Goal: Information Seeking & Learning: Learn about a topic

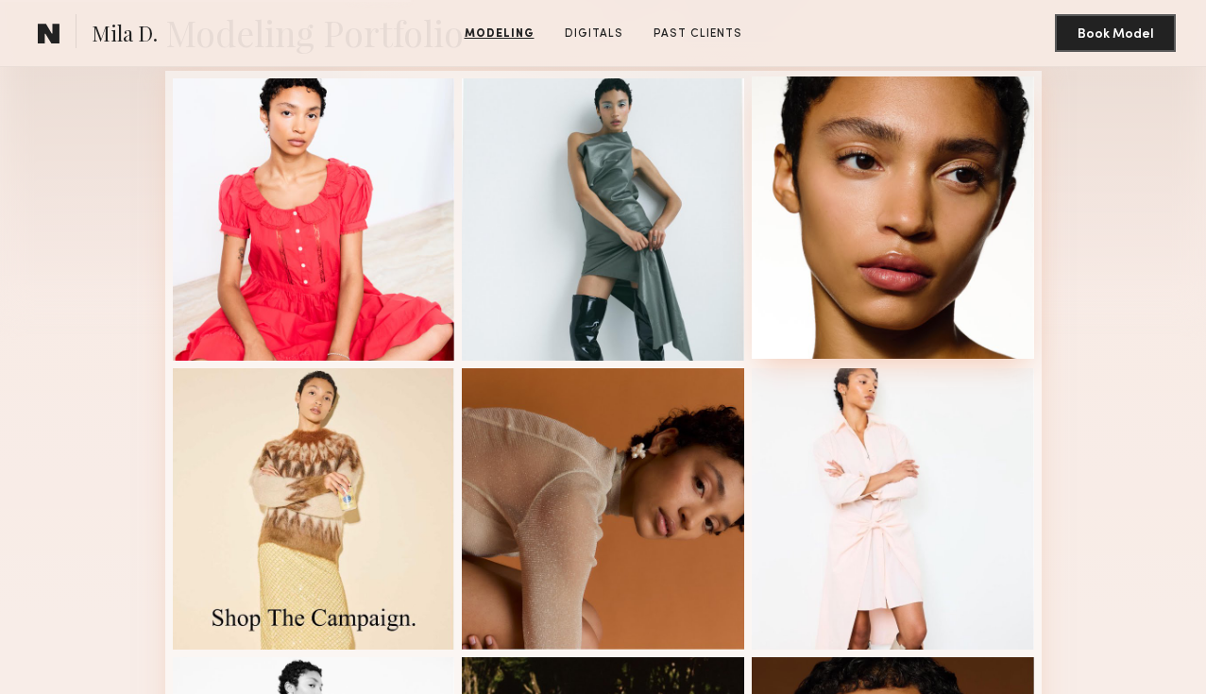
scroll to position [449, 0]
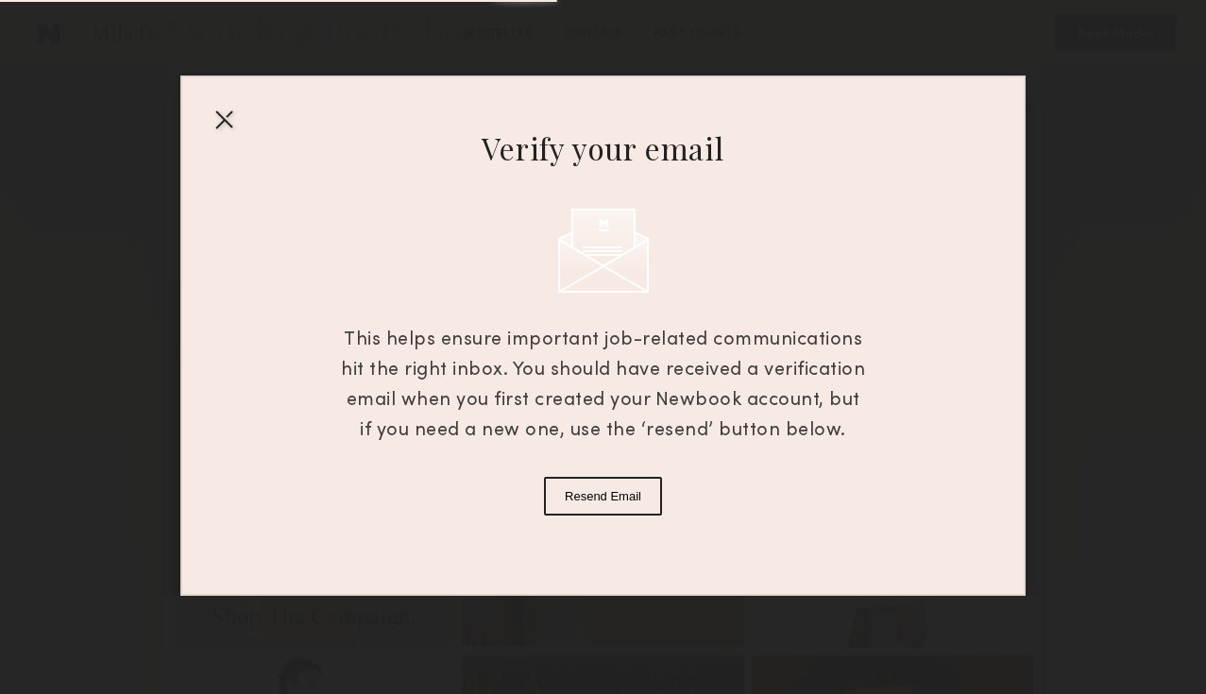
click at [637, 472] on div at bounding box center [603, 347] width 1206 height 694
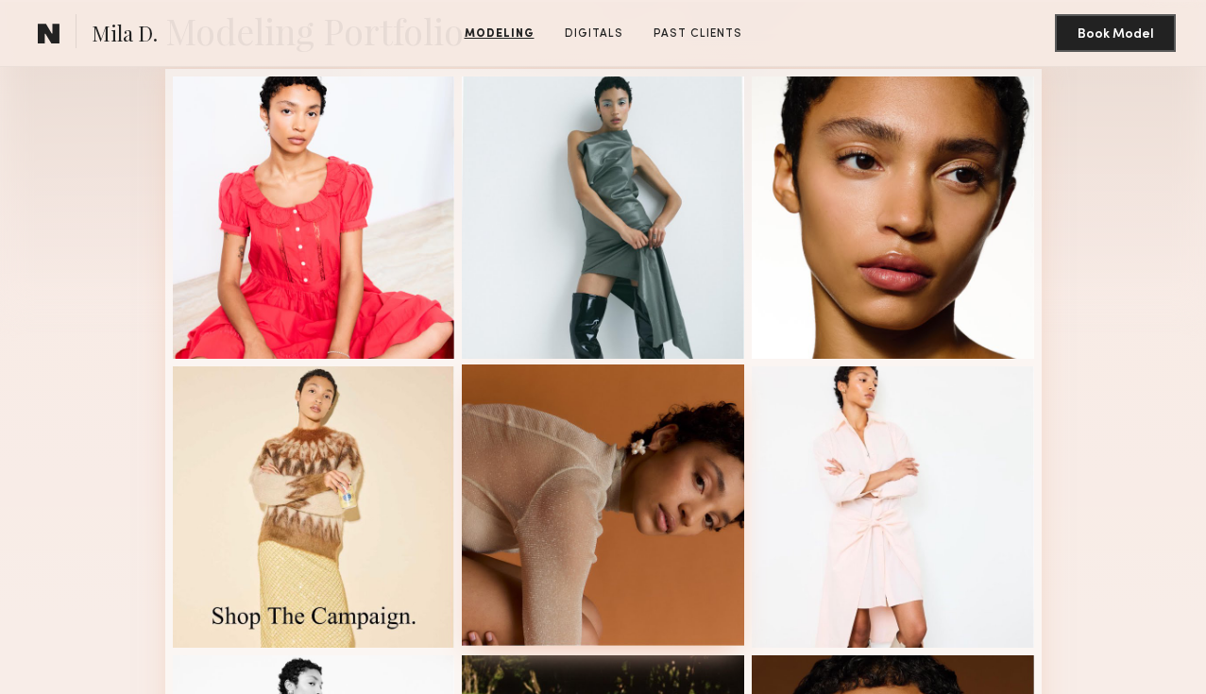
click at [637, 472] on div at bounding box center [603, 506] width 282 height 282
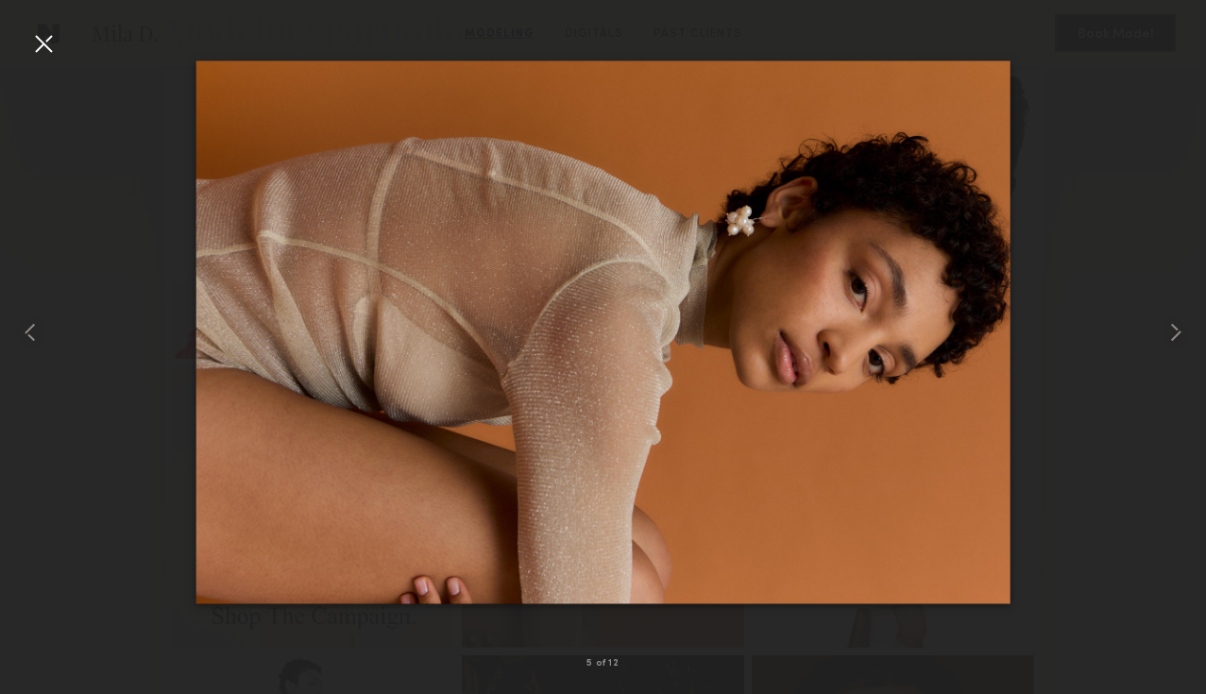
click at [1155, 344] on div at bounding box center [603, 332] width 1206 height 604
click at [1172, 336] on common-icon at bounding box center [1176, 332] width 30 height 30
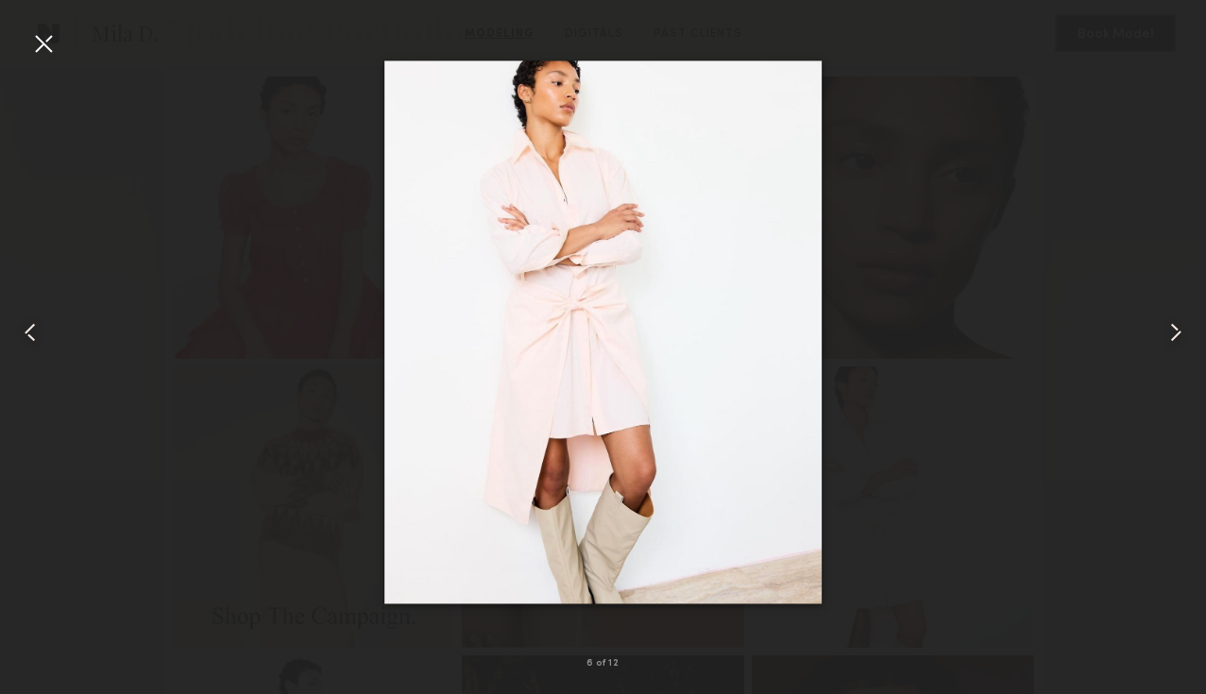
click at [1172, 336] on common-icon at bounding box center [1176, 332] width 30 height 30
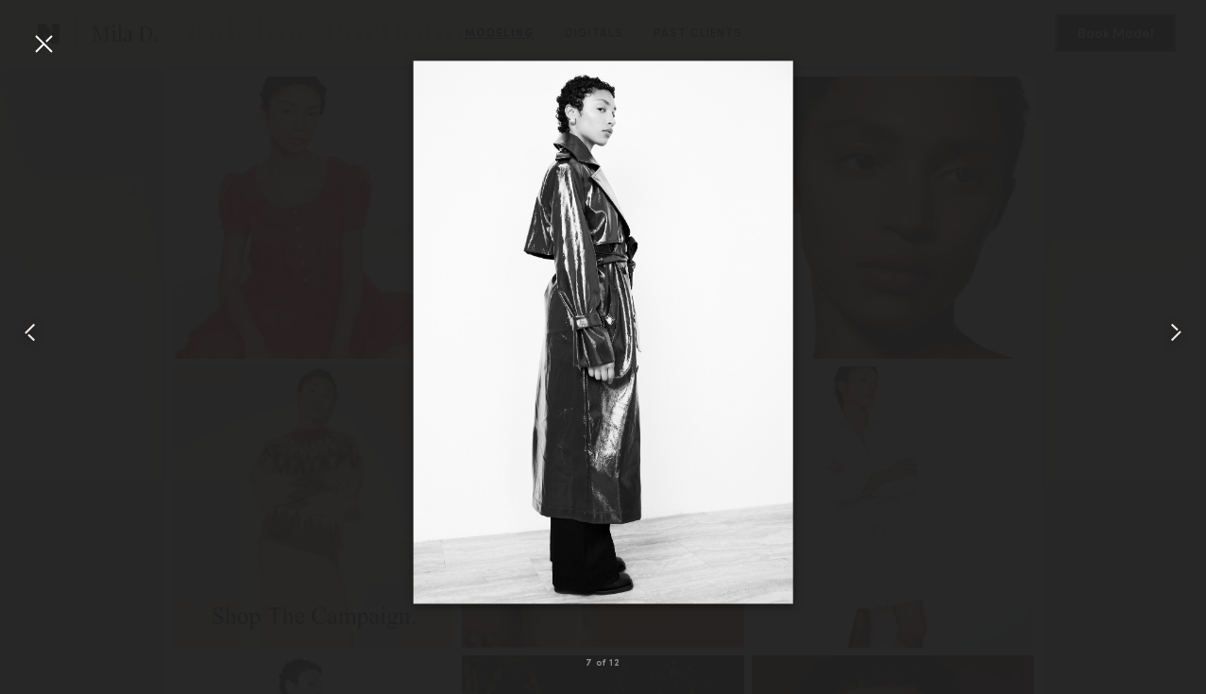
click at [1172, 336] on common-icon at bounding box center [1176, 332] width 30 height 30
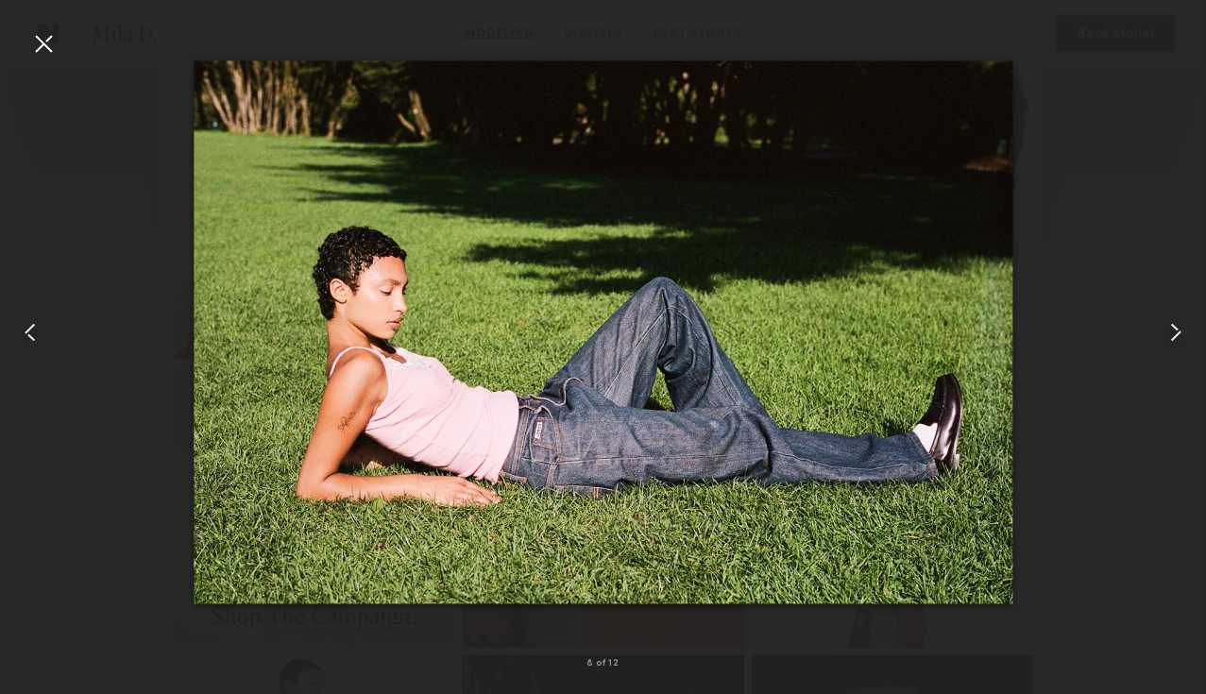
click at [1172, 336] on common-icon at bounding box center [1176, 332] width 30 height 30
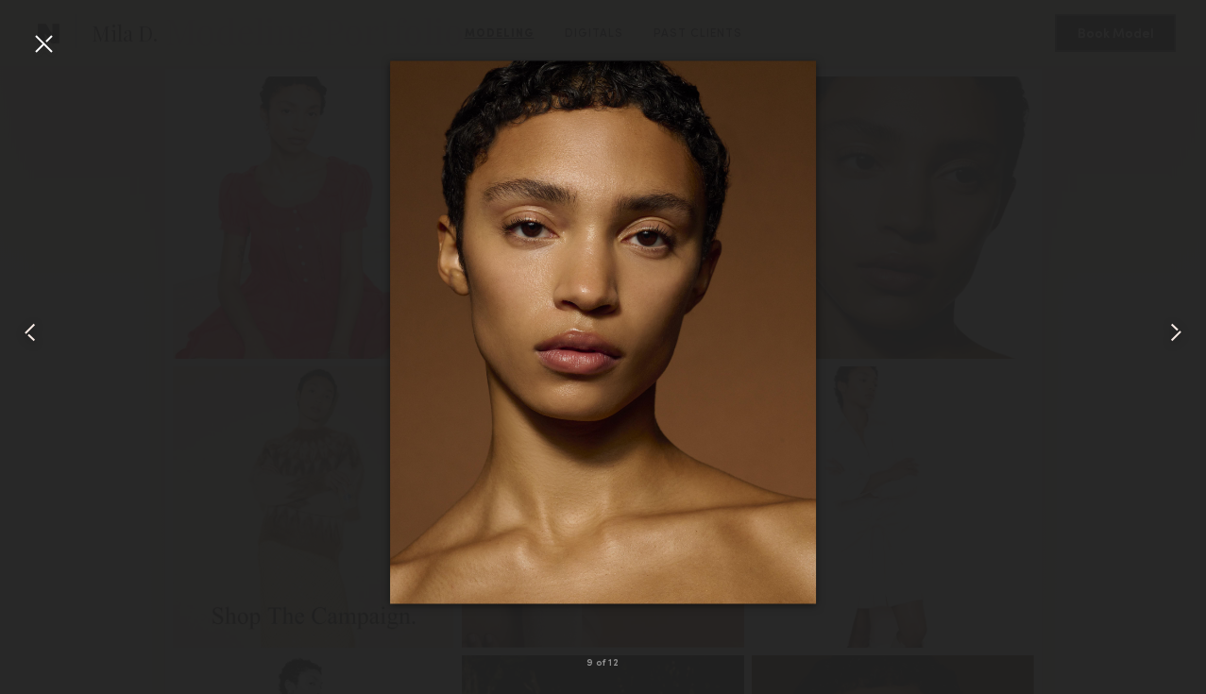
click at [1171, 337] on common-icon at bounding box center [1176, 332] width 30 height 30
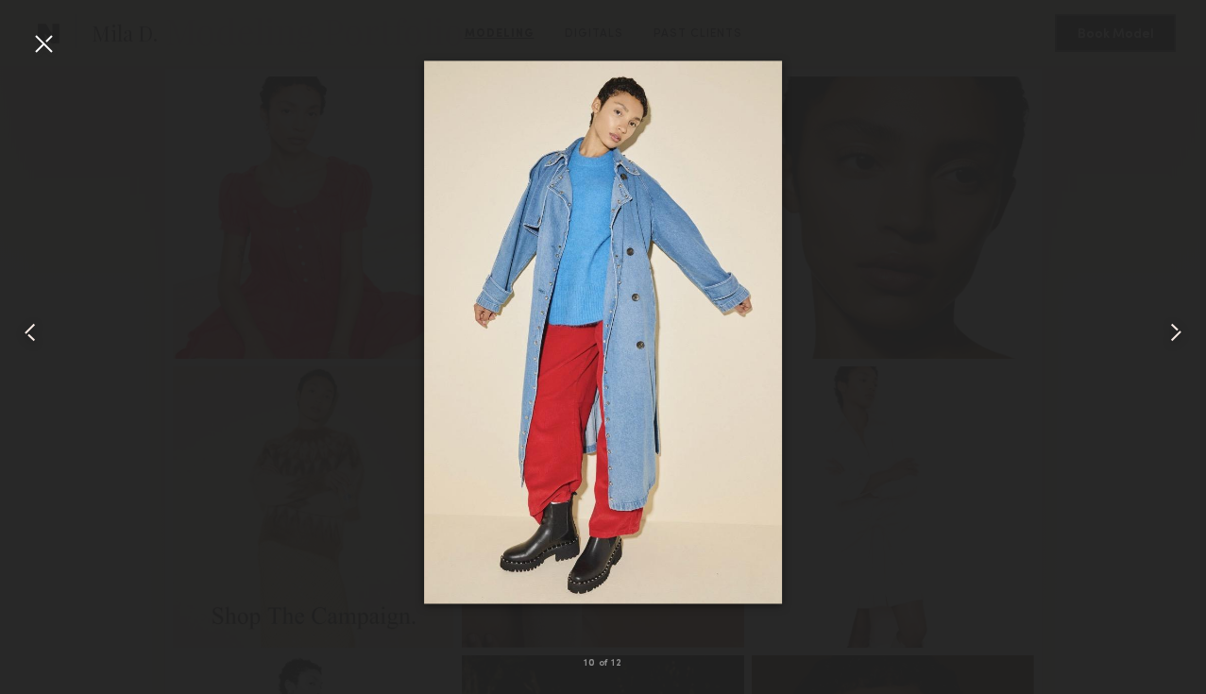
click at [1171, 337] on common-icon at bounding box center [1176, 332] width 30 height 30
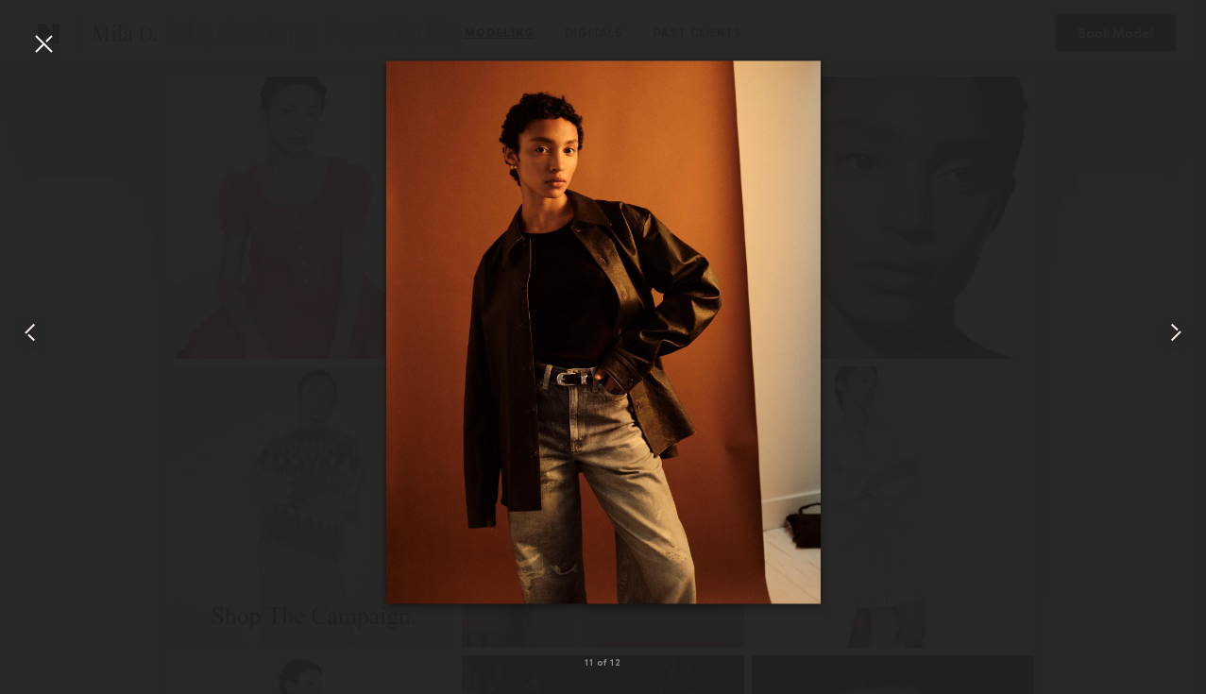
click at [1171, 337] on common-icon at bounding box center [1176, 332] width 30 height 30
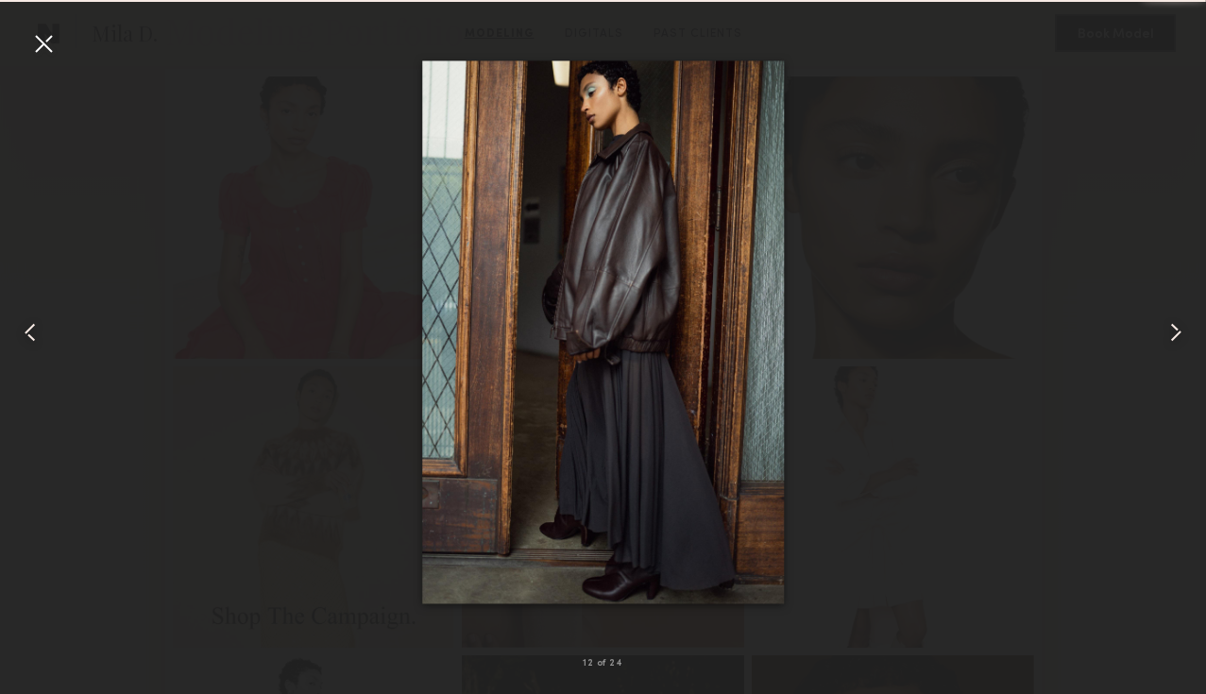
click at [1171, 337] on common-icon at bounding box center [1176, 332] width 30 height 30
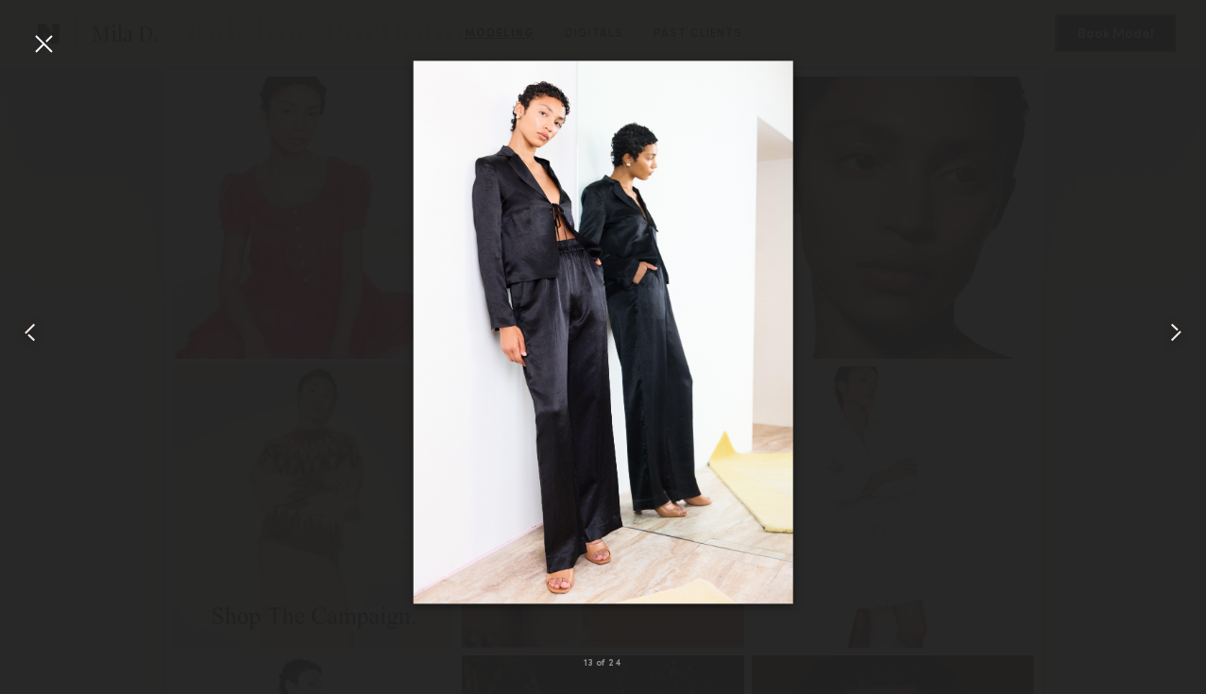
click at [1171, 337] on common-icon at bounding box center [1176, 332] width 30 height 30
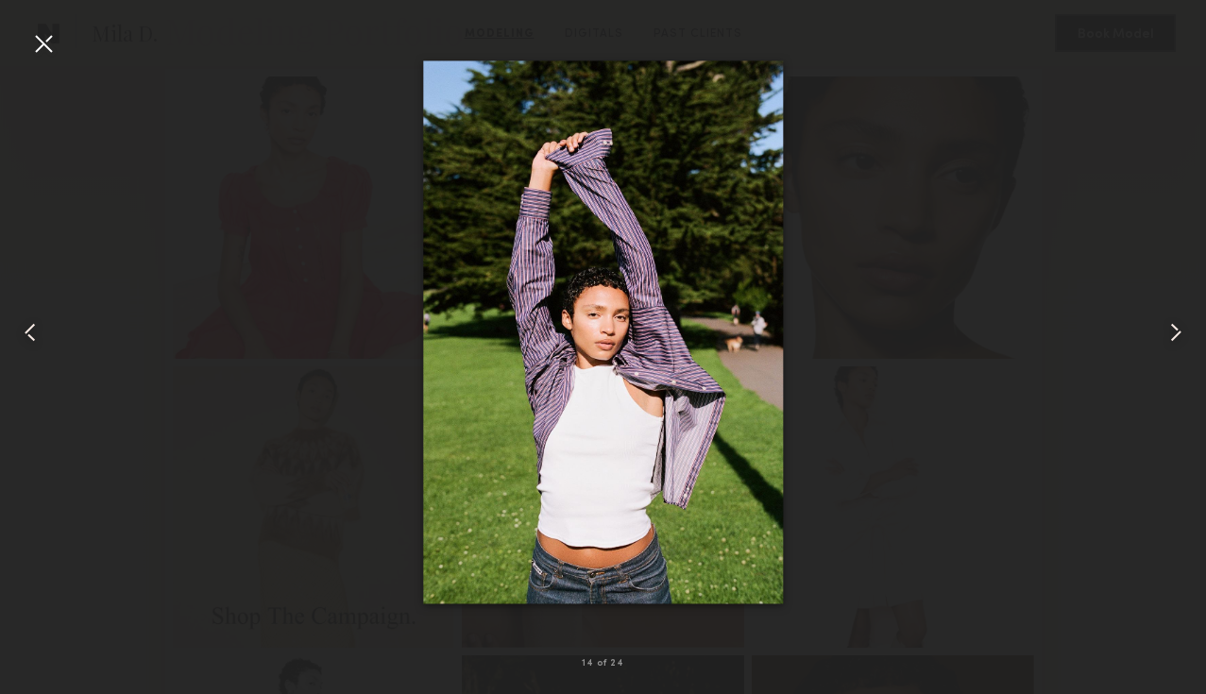
click at [1171, 337] on common-icon at bounding box center [1176, 332] width 30 height 30
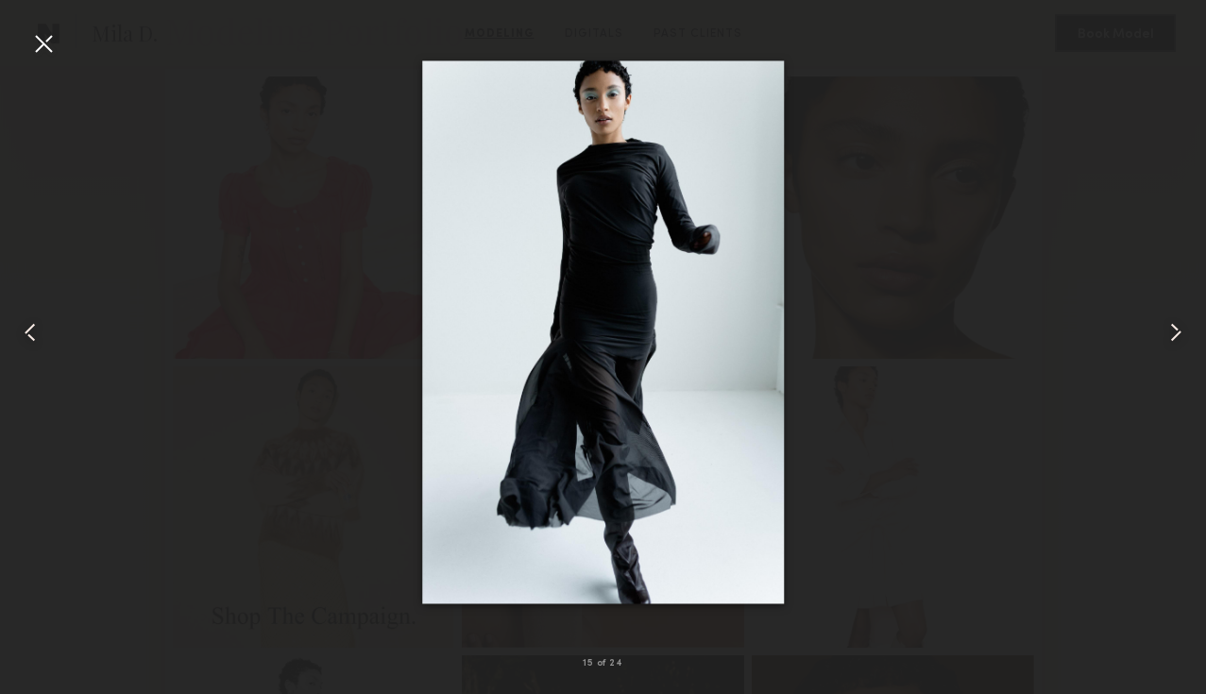
click at [1171, 337] on common-icon at bounding box center [1176, 332] width 30 height 30
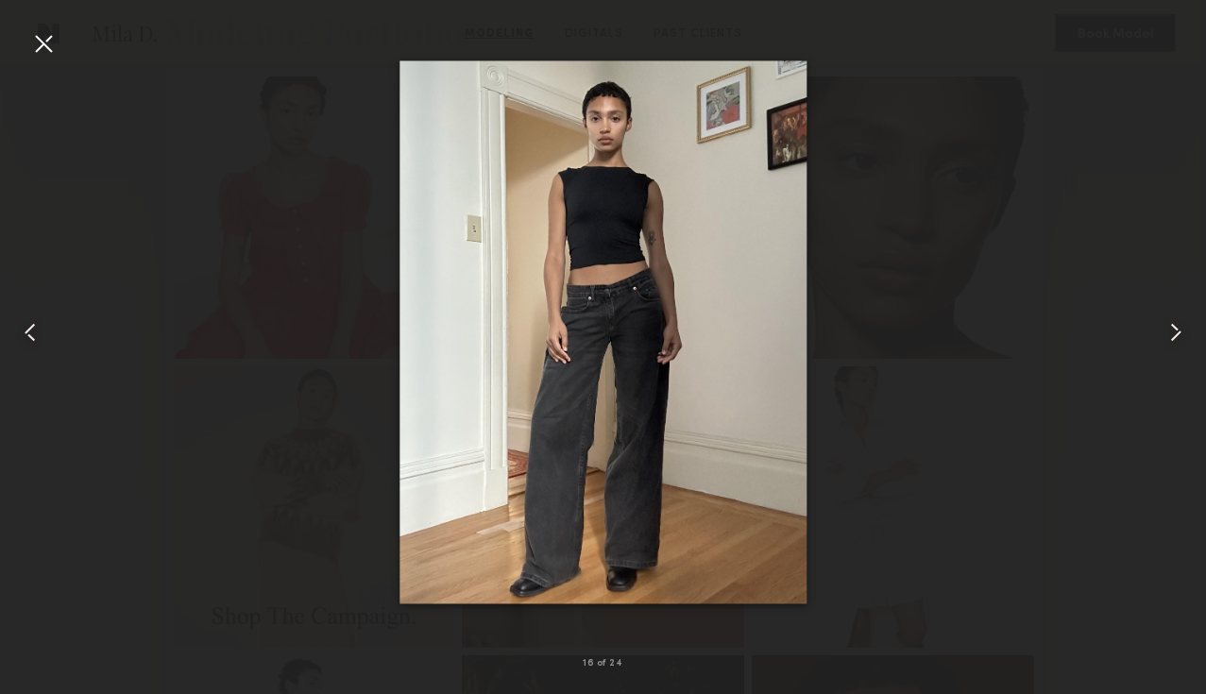
click at [1116, 306] on div at bounding box center [603, 332] width 1206 height 604
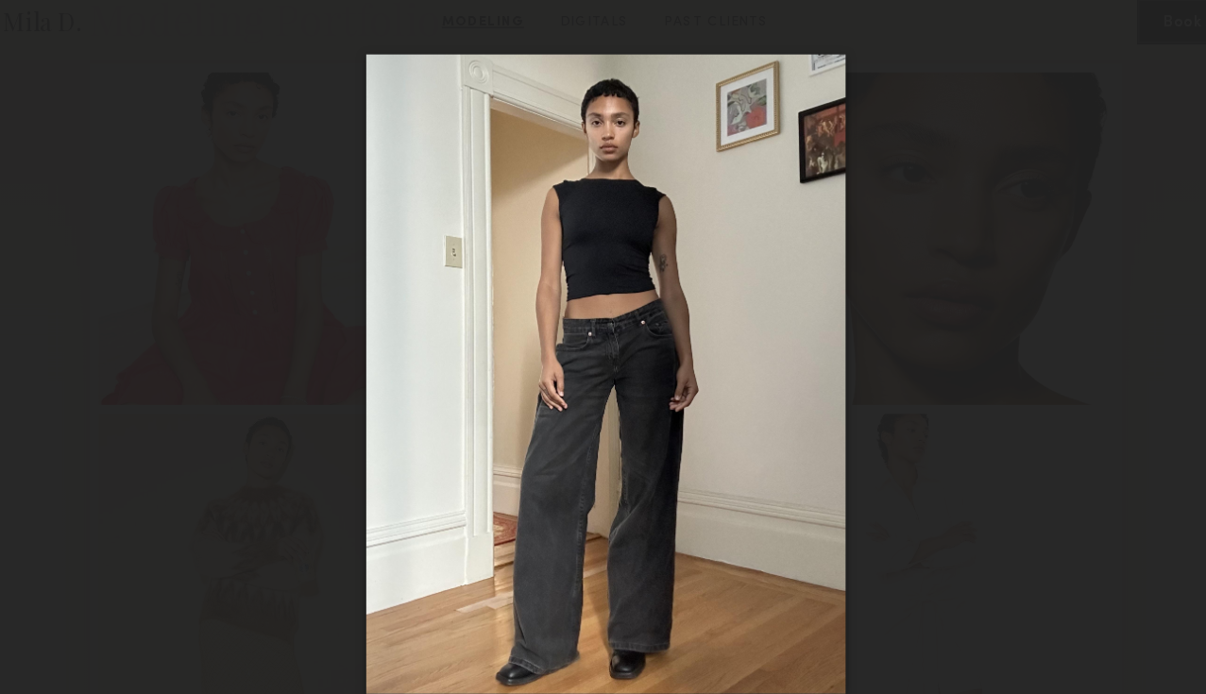
click at [984, 435] on div at bounding box center [603, 332] width 1206 height 604
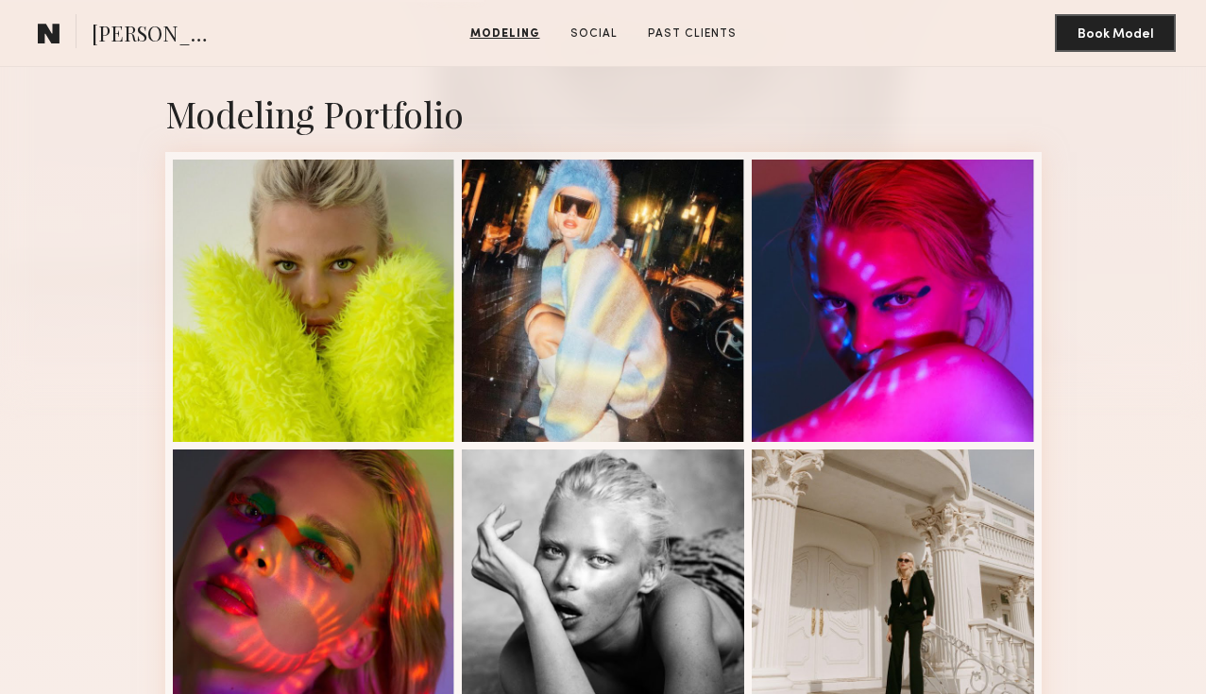
scroll to position [384, 0]
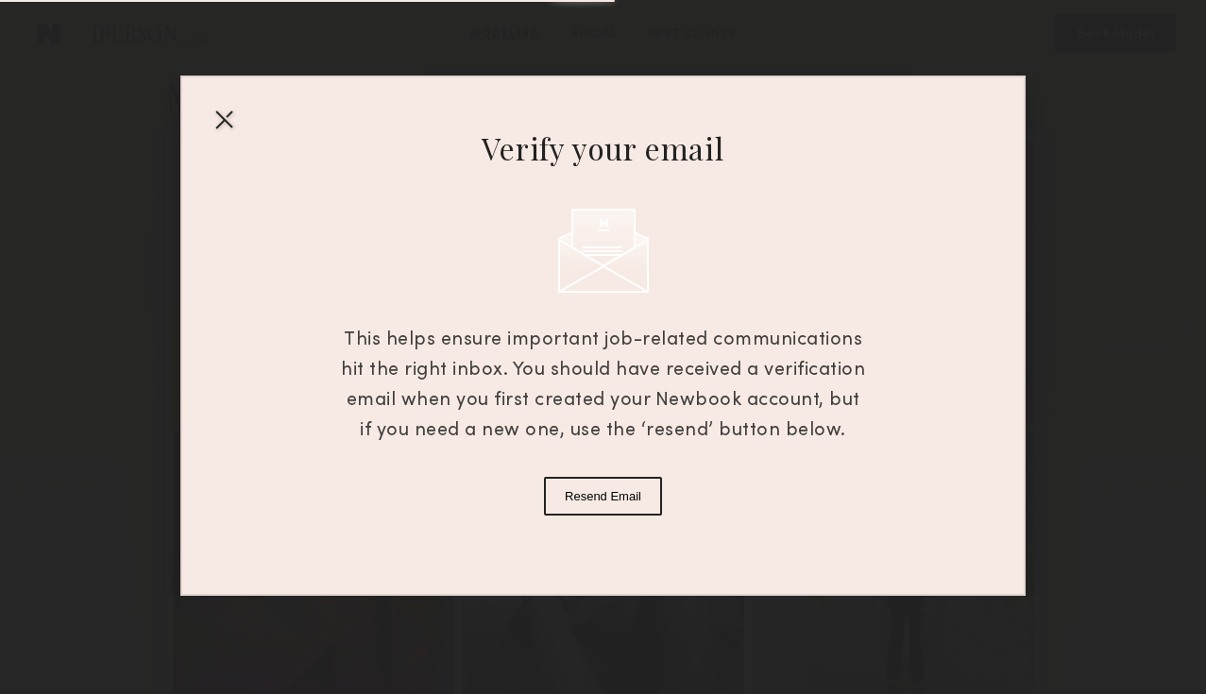
click at [223, 120] on div at bounding box center [224, 119] width 30 height 30
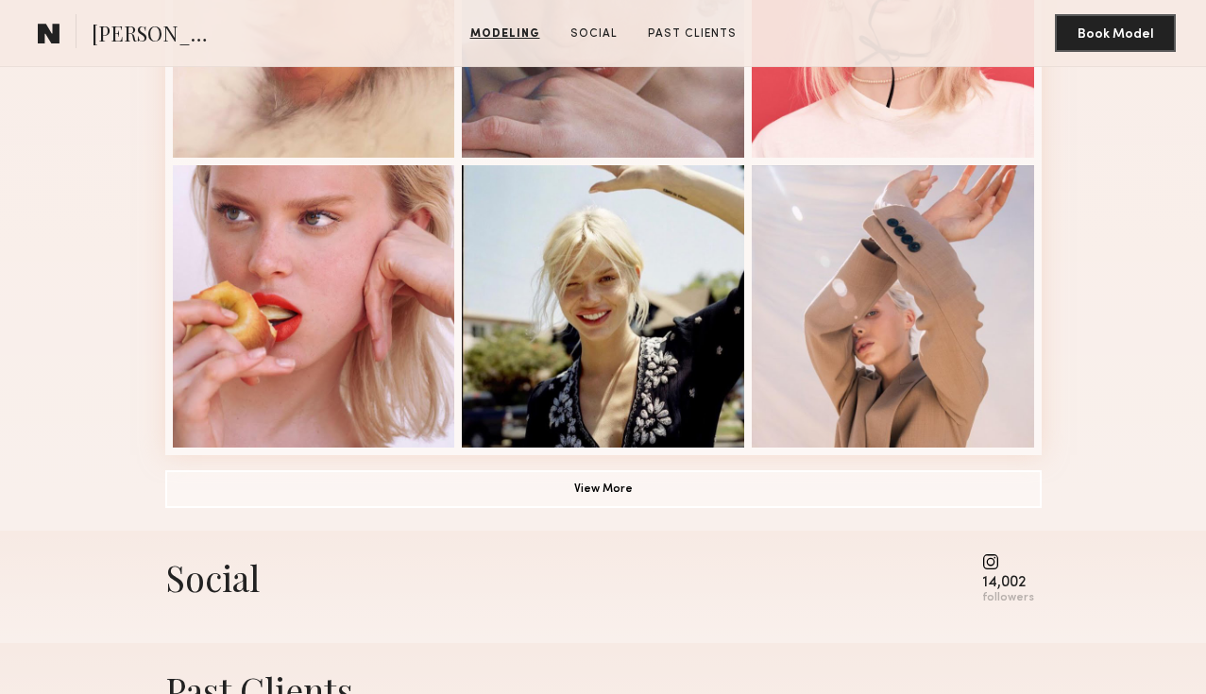
scroll to position [1269, 0]
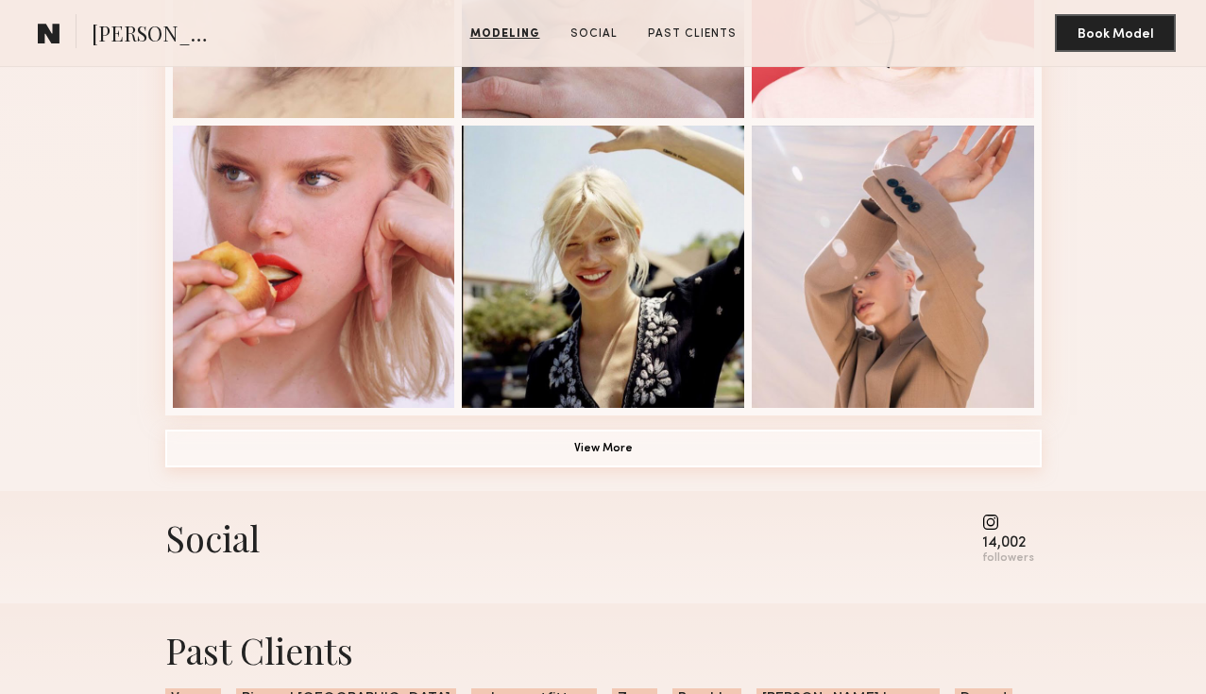
click at [586, 444] on button "View More" at bounding box center [603, 449] width 877 height 38
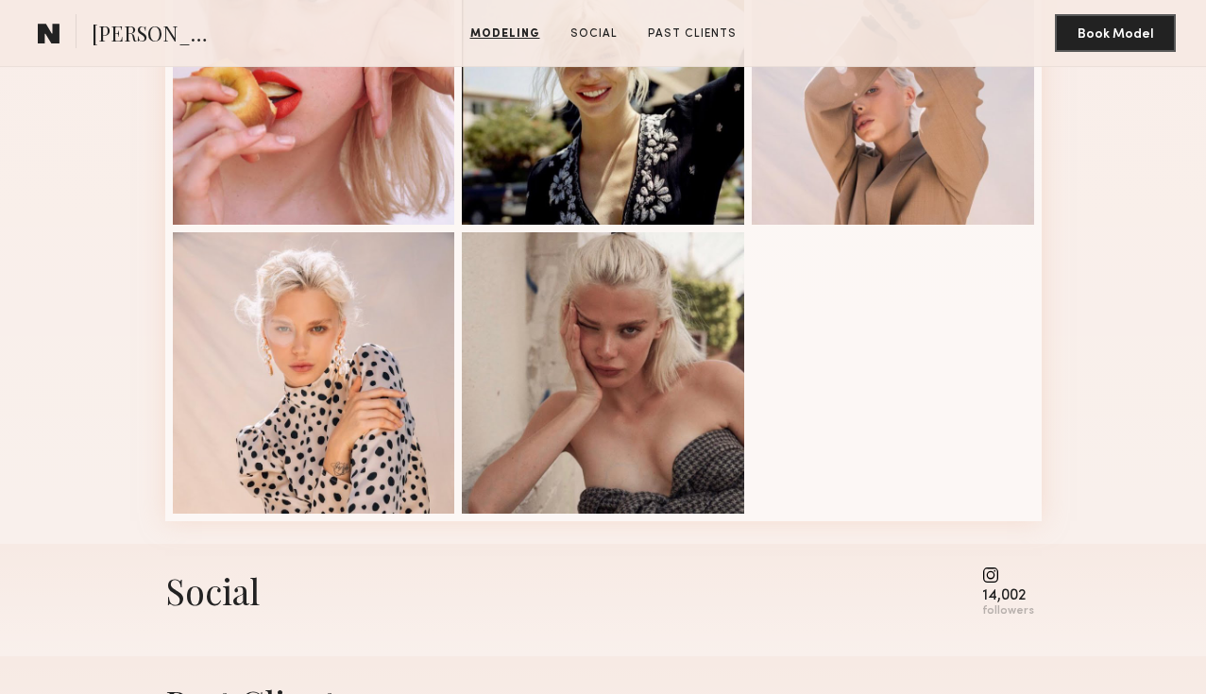
scroll to position [1540, 0]
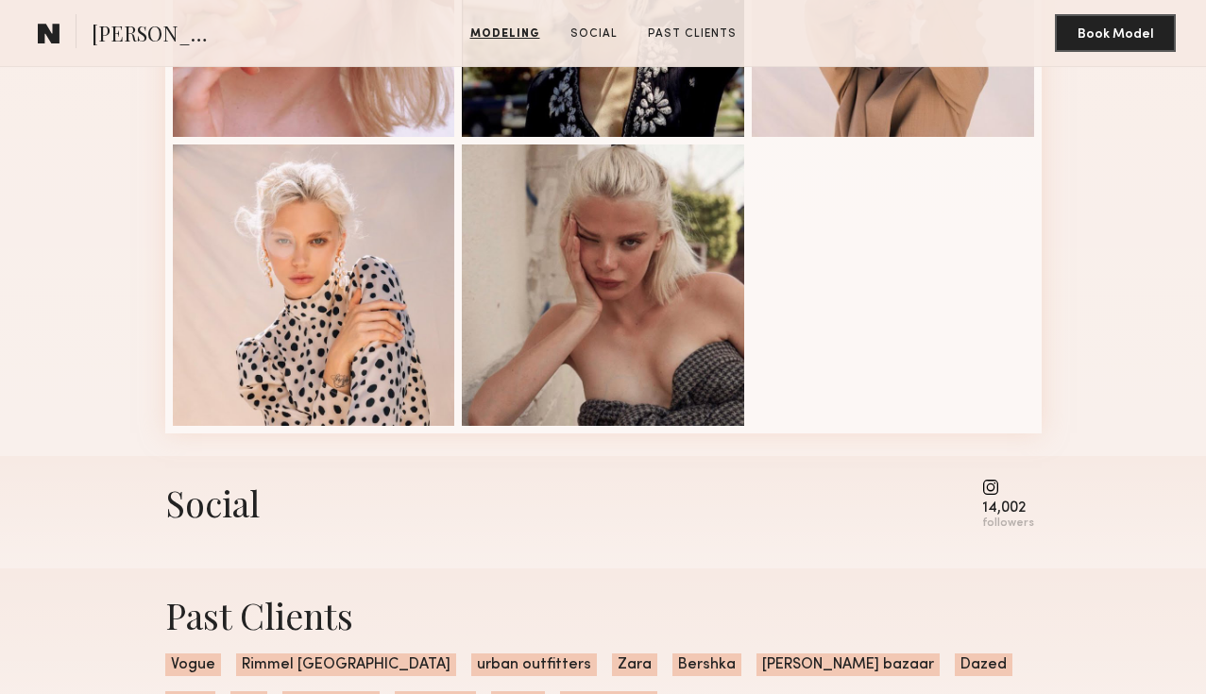
click at [1006, 492] on common-icon at bounding box center [1009, 487] width 52 height 17
click at [995, 485] on common-icon at bounding box center [1009, 487] width 52 height 17
click at [995, 506] on div "14,002" at bounding box center [1009, 509] width 52 height 14
click at [1034, 513] on div "14,002" at bounding box center [1009, 509] width 52 height 14
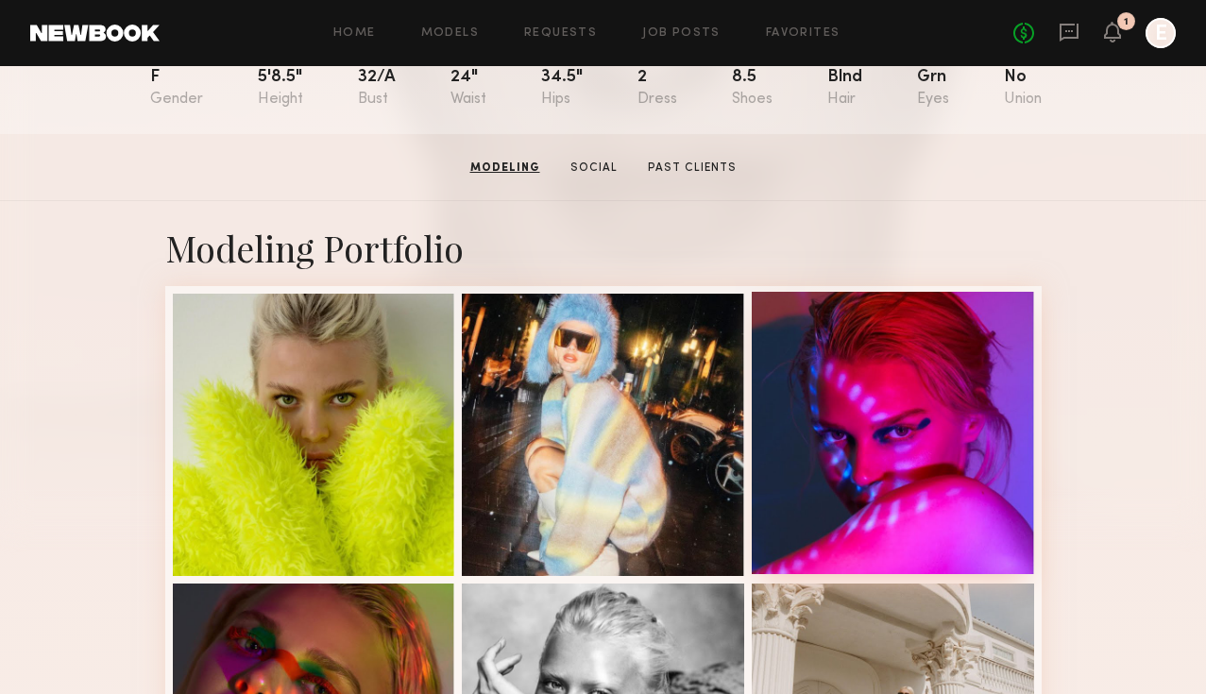
scroll to position [230, 0]
